Goal: Task Accomplishment & Management: Use online tool/utility

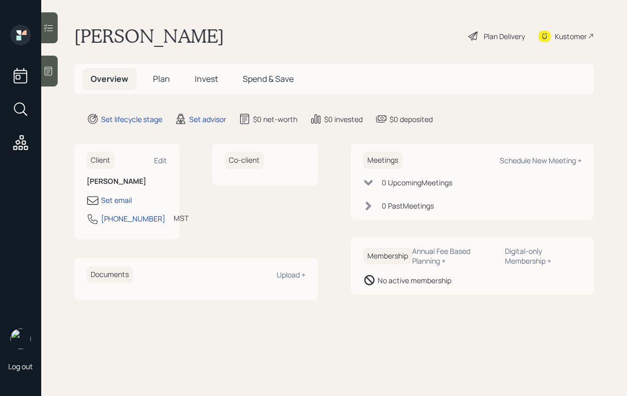
click at [557, 32] on div "Kustomer" at bounding box center [571, 36] width 32 height 11
click at [525, 164] on div "Schedule New Meeting +" at bounding box center [541, 161] width 82 height 10
select select "round-[PERSON_NAME]"
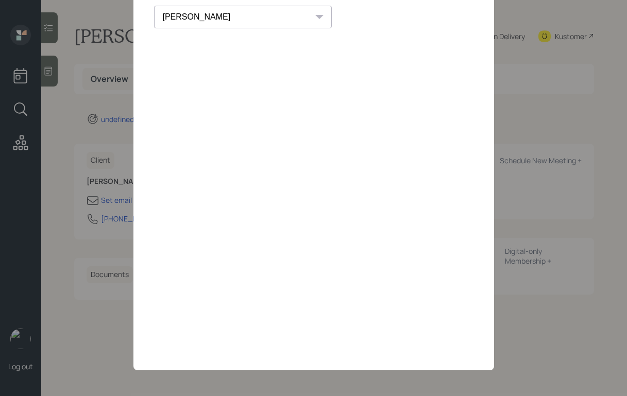
scroll to position [11, 0]
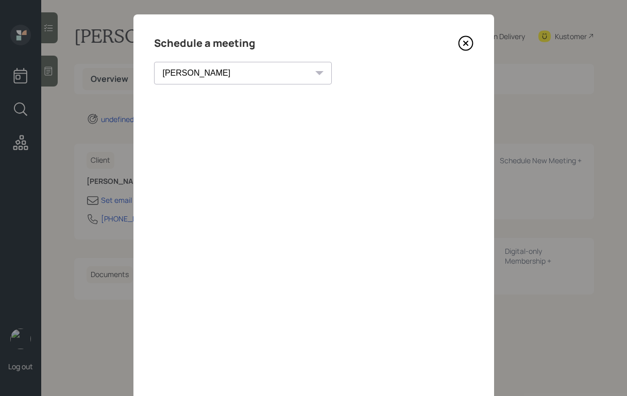
click at [462, 51] on icon at bounding box center [465, 43] width 15 height 15
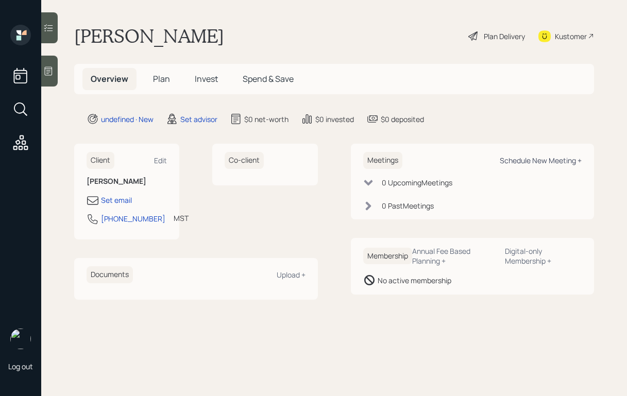
click at [509, 160] on div "Schedule New Meeting +" at bounding box center [541, 161] width 82 height 10
select select "round-[PERSON_NAME]"
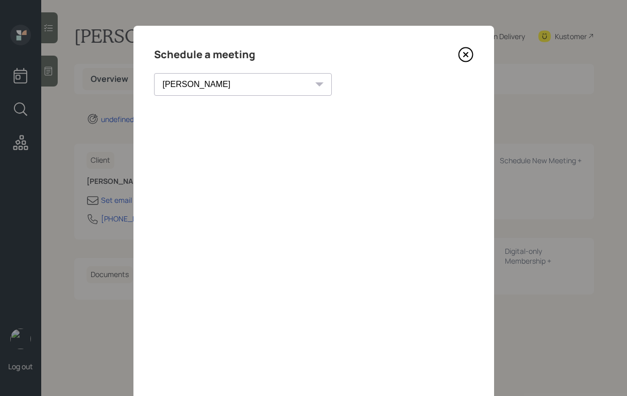
scroll to position [21, 0]
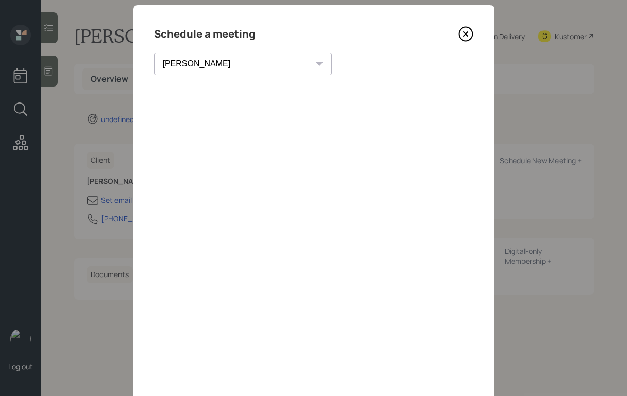
click at [467, 36] on icon at bounding box center [465, 33] width 15 height 15
